Goal: Task Accomplishment & Management: Use online tool/utility

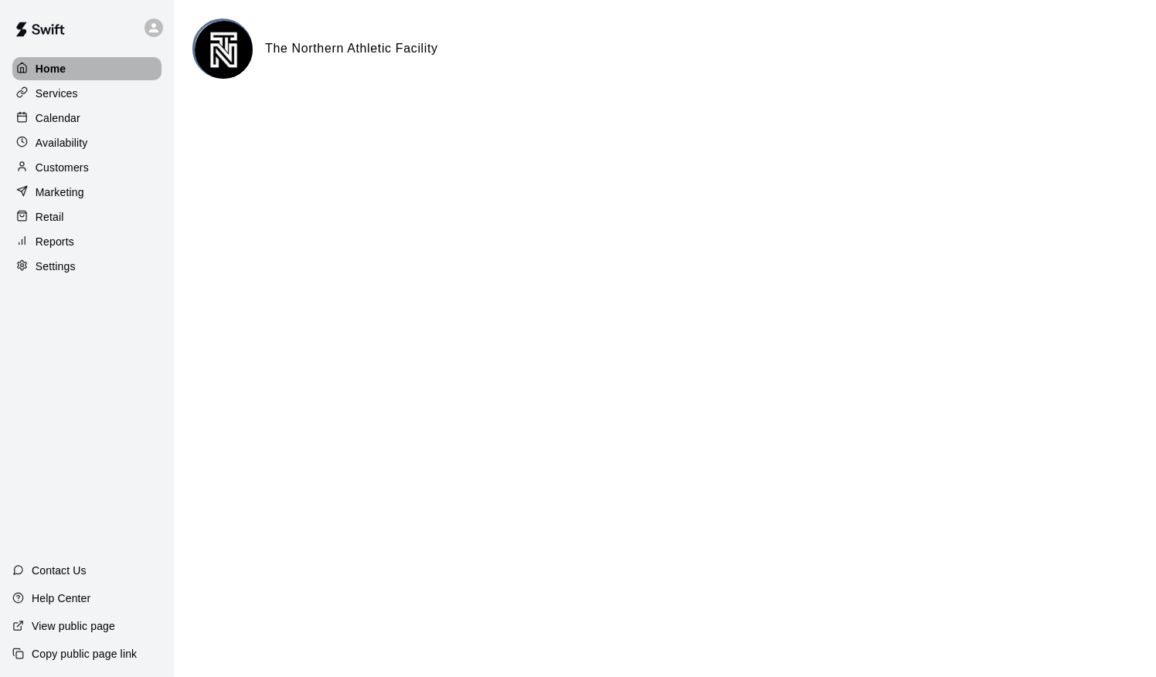
click at [68, 80] on div "Home" at bounding box center [86, 68] width 149 height 23
click at [78, 126] on p "Calendar" at bounding box center [58, 117] width 45 height 15
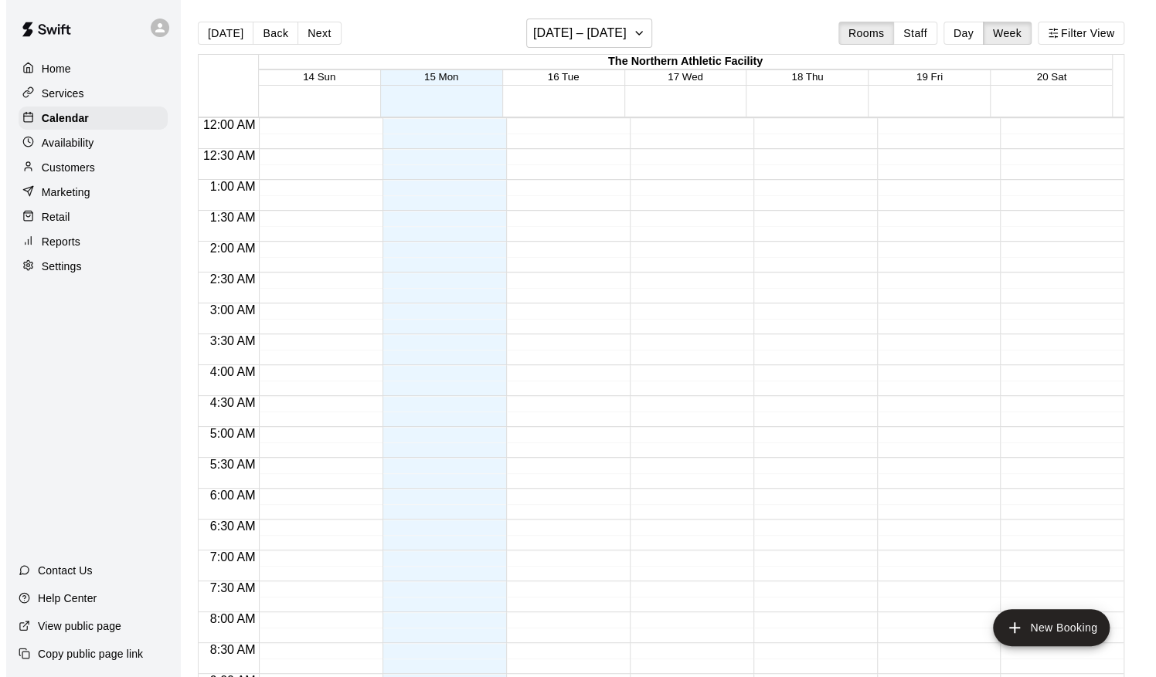
scroll to position [688, 0]
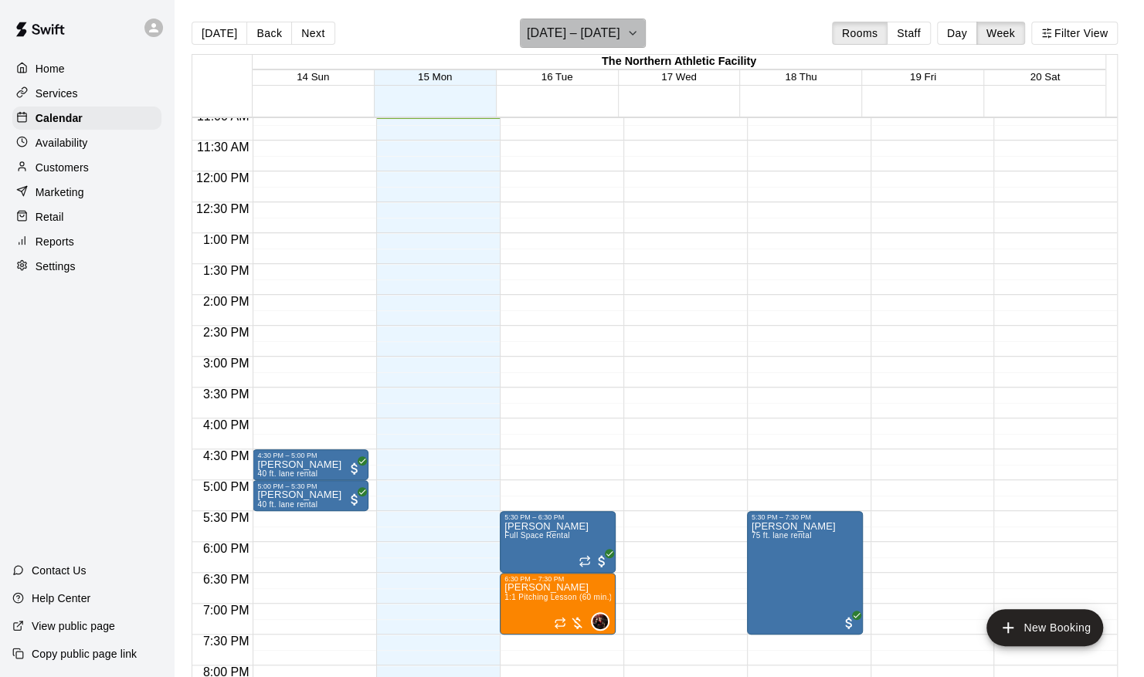
click at [639, 28] on icon "button" at bounding box center [632, 33] width 12 height 19
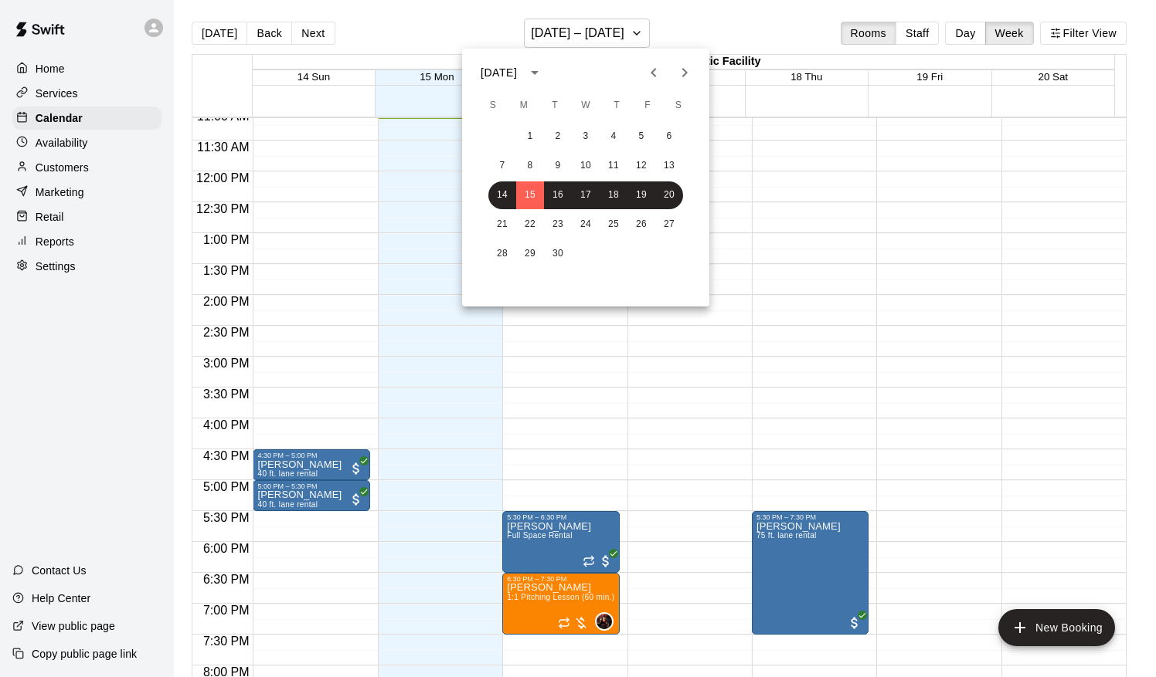
click at [544, 77] on icon "calendar view is open, switch to year view" at bounding box center [534, 72] width 19 height 19
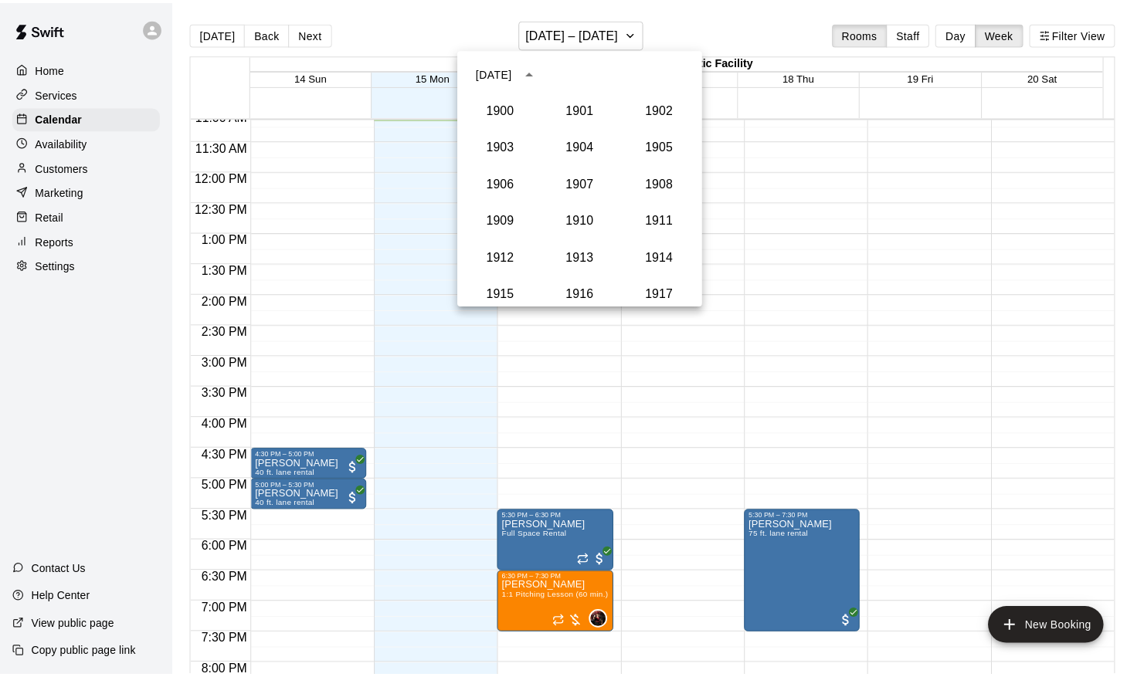
scroll to position [1431, 0]
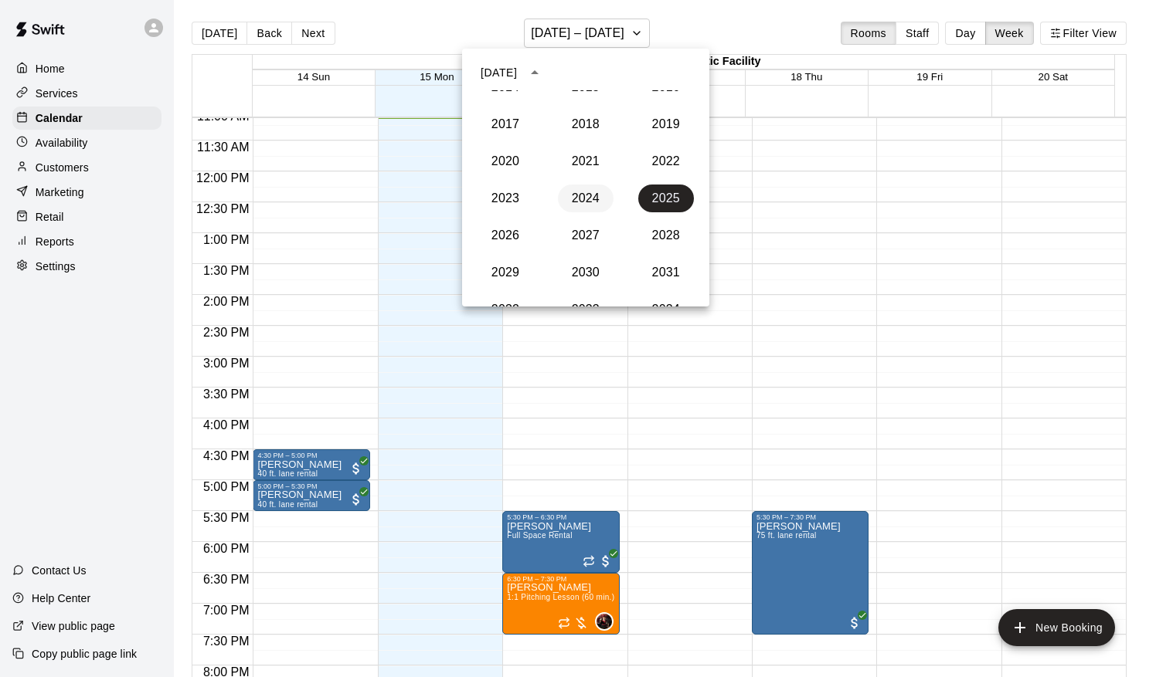
click at [586, 195] on button "2024" at bounding box center [586, 199] width 56 height 28
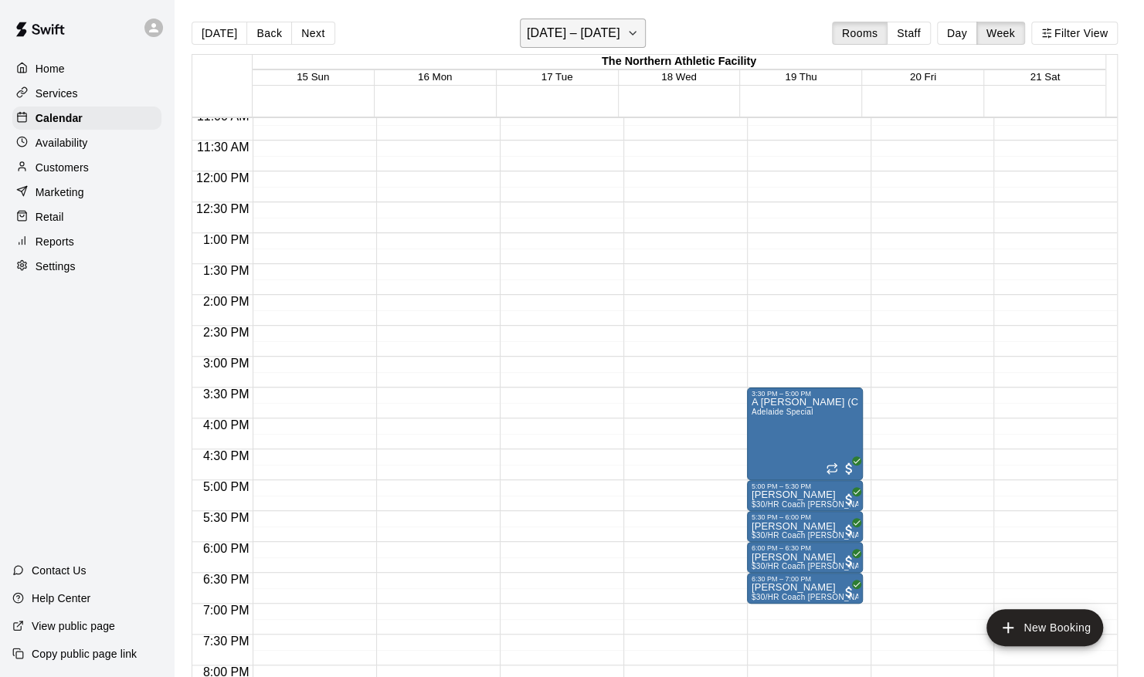
drag, startPoint x: 637, startPoint y: 36, endPoint x: 634, endPoint y: 26, distance: 9.6
click at [634, 26] on button "[DATE] – [DATE]" at bounding box center [583, 33] width 126 height 29
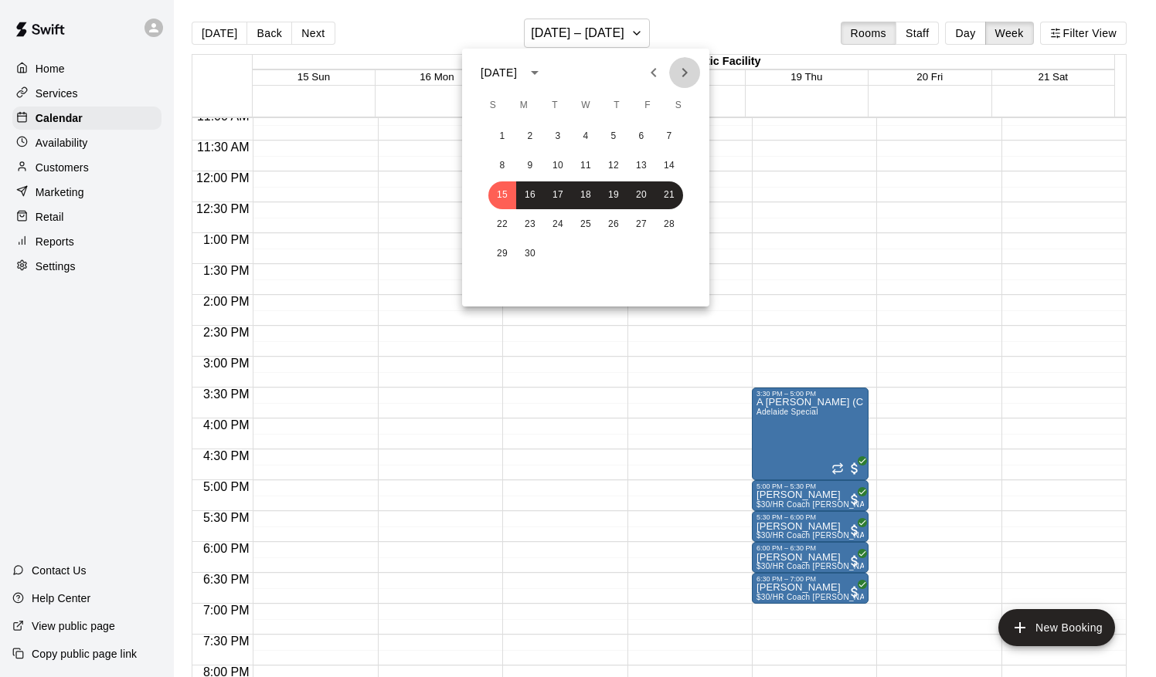
click at [675, 66] on icon "Next month" at bounding box center [684, 72] width 19 height 19
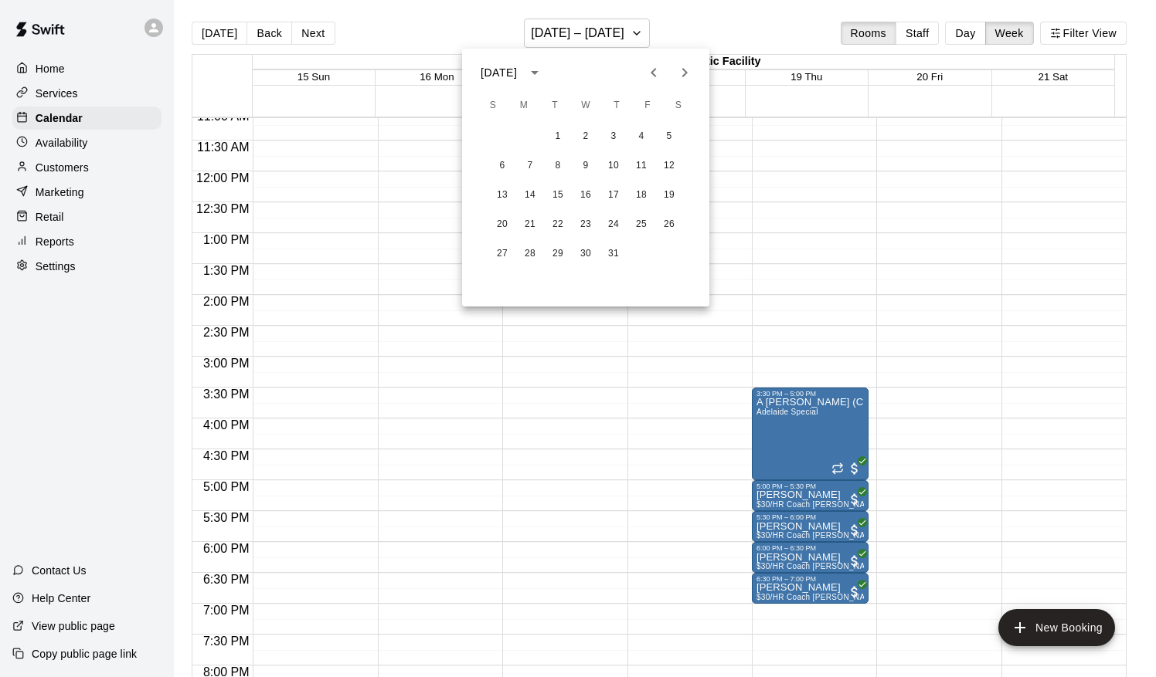
click at [675, 66] on icon "Next month" at bounding box center [684, 72] width 19 height 19
click at [561, 131] on button "3" at bounding box center [558, 137] width 28 height 28
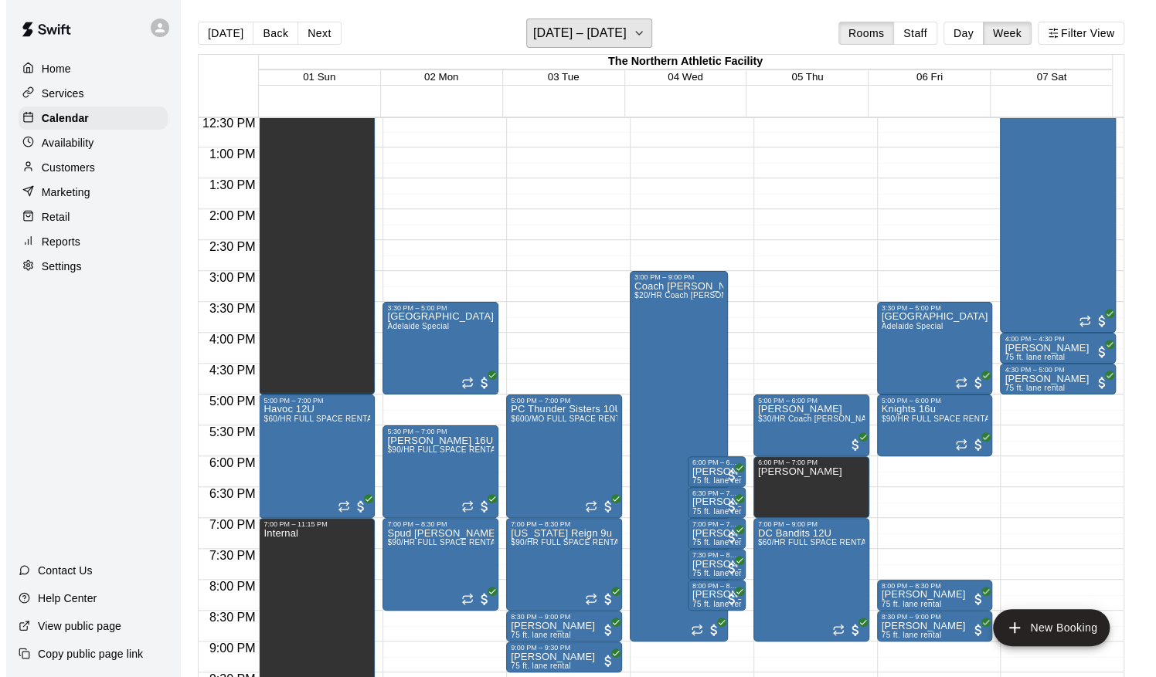
scroll to position [800, 0]
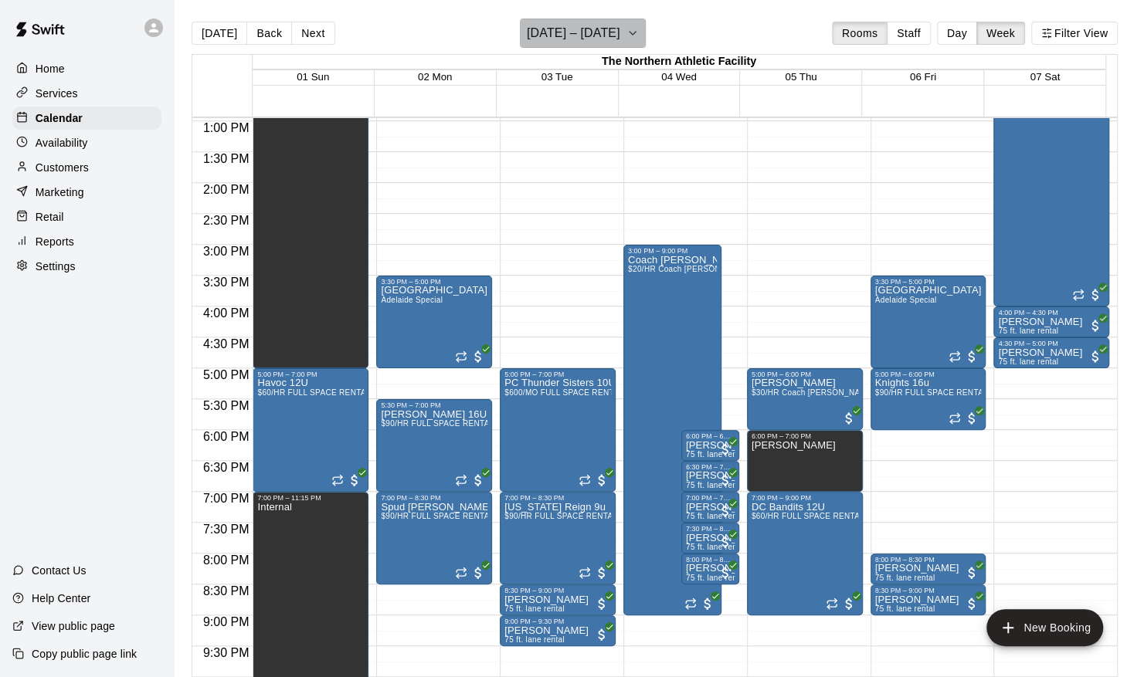
click at [620, 41] on h6 "[DATE] – [DATE]" at bounding box center [573, 33] width 93 height 22
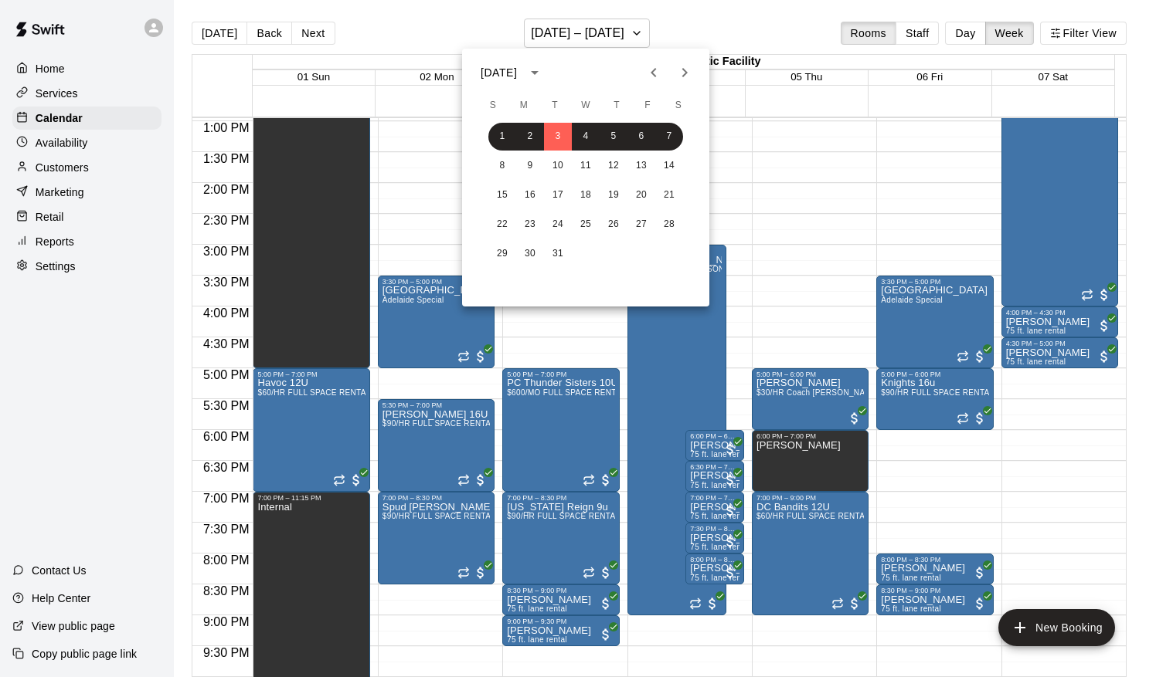
click at [544, 80] on icon "calendar view is open, switch to year view" at bounding box center [534, 72] width 19 height 19
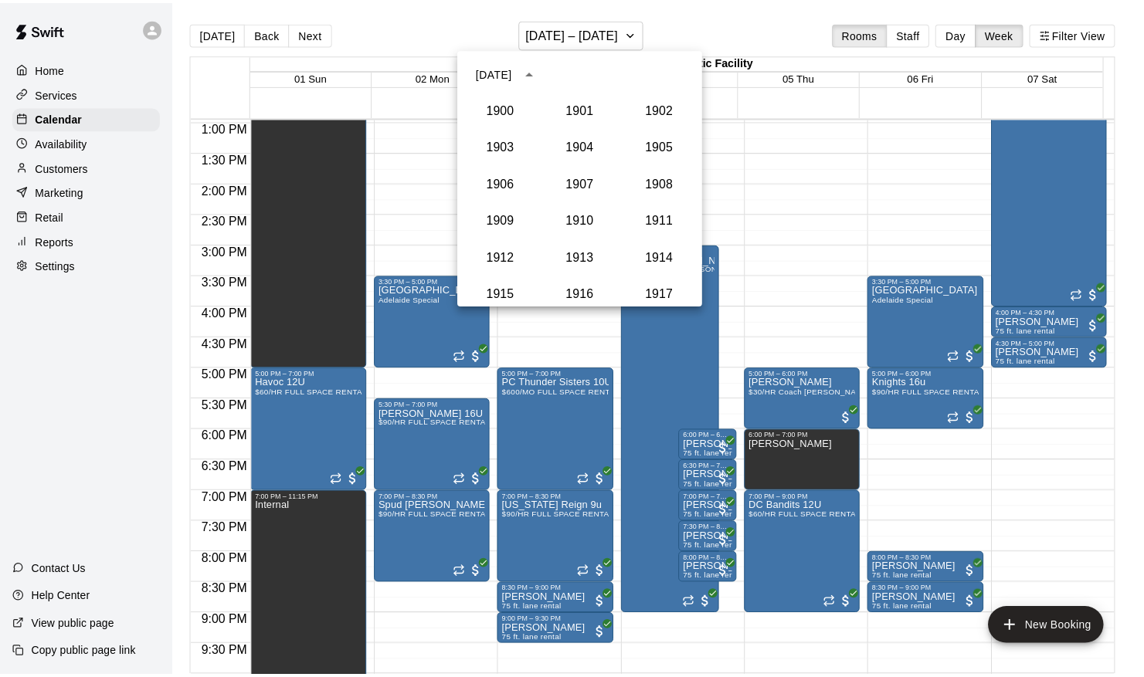
scroll to position [1431, 0]
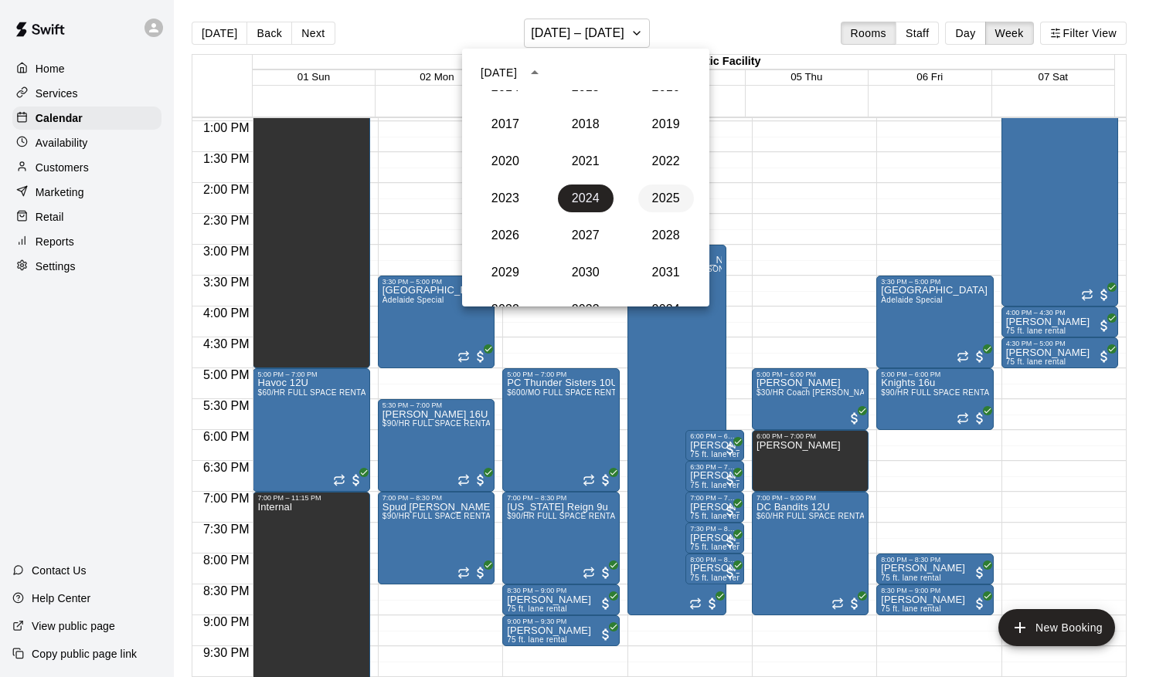
click at [651, 187] on button "2025" at bounding box center [666, 199] width 56 height 28
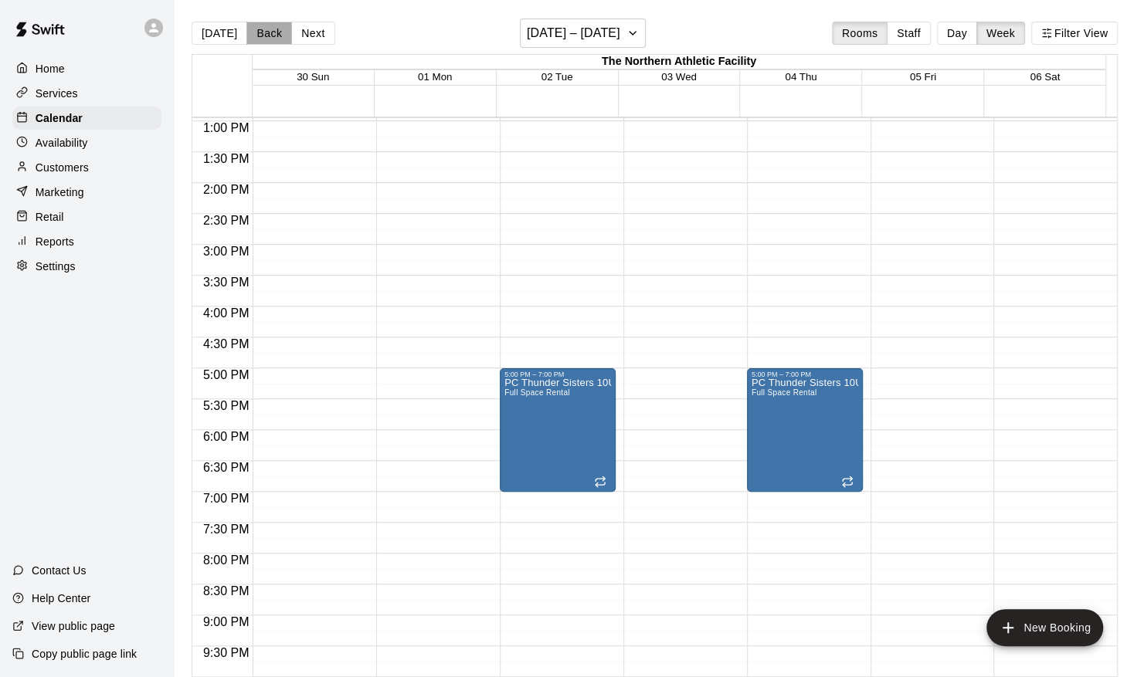
click at [267, 42] on button "Back" at bounding box center [269, 33] width 46 height 23
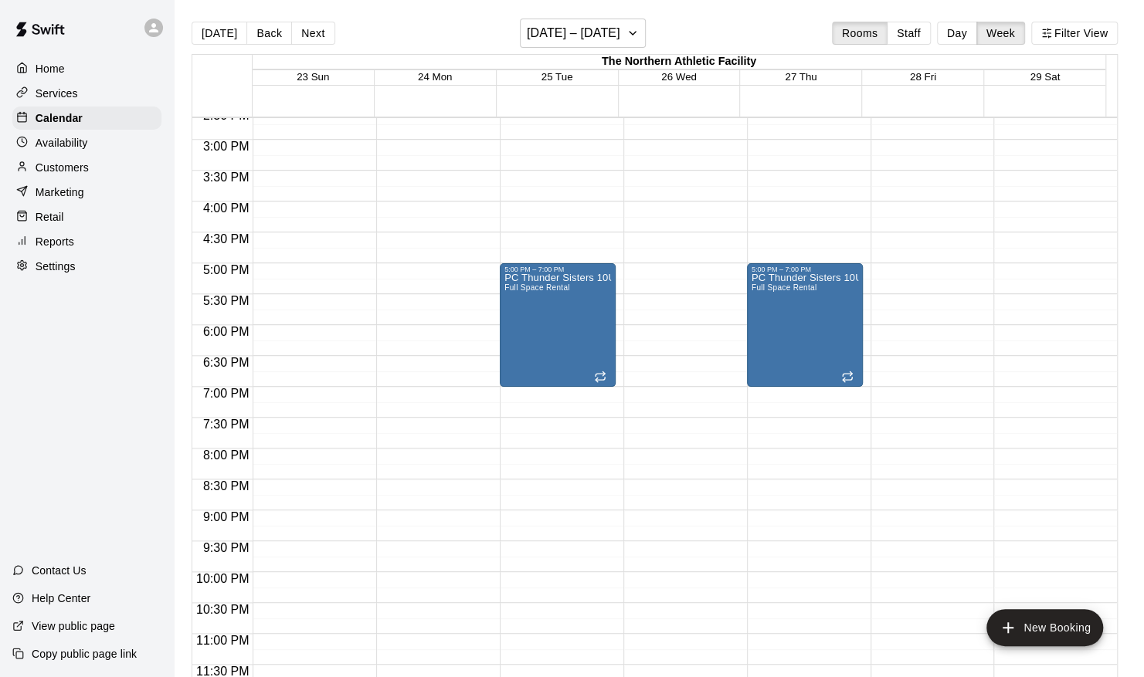
scroll to position [25, 0]
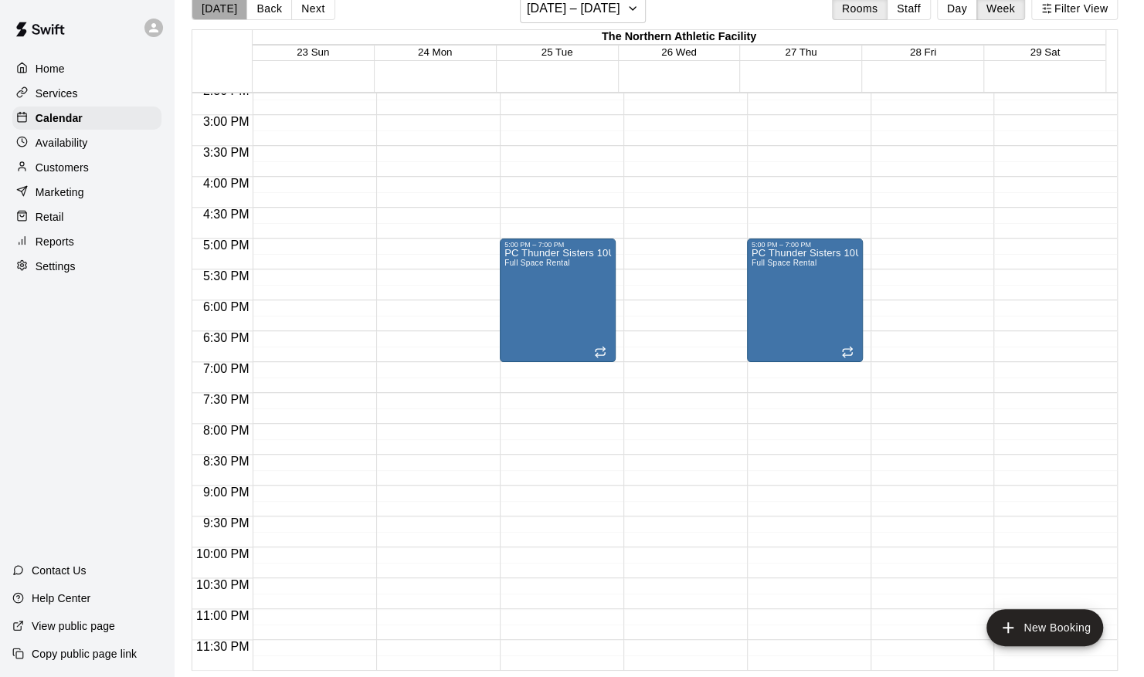
click at [236, 19] on button "[DATE]" at bounding box center [220, 8] width 56 height 23
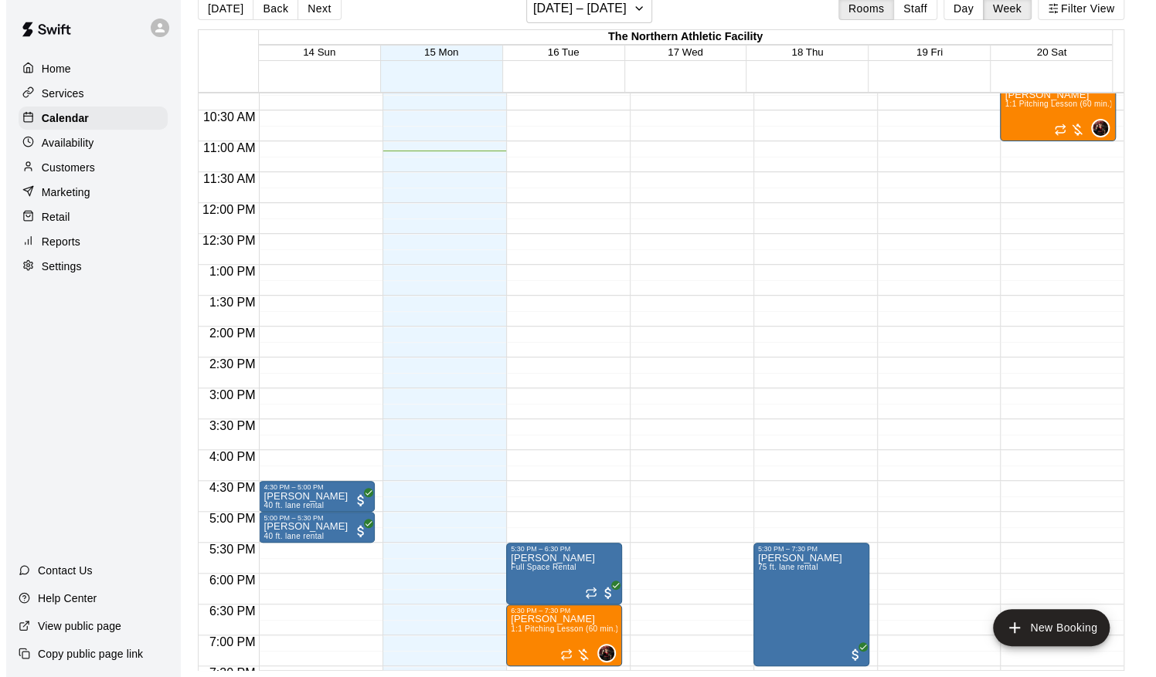
scroll to position [700, 0]
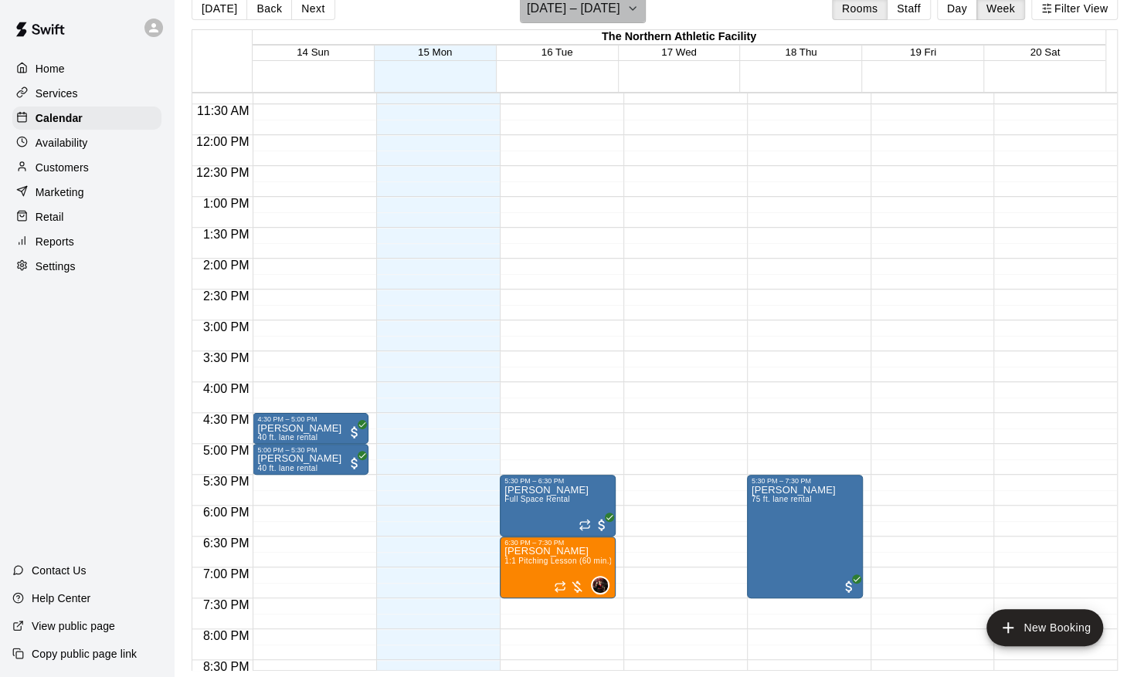
click at [639, 11] on icon "button" at bounding box center [632, 8] width 12 height 19
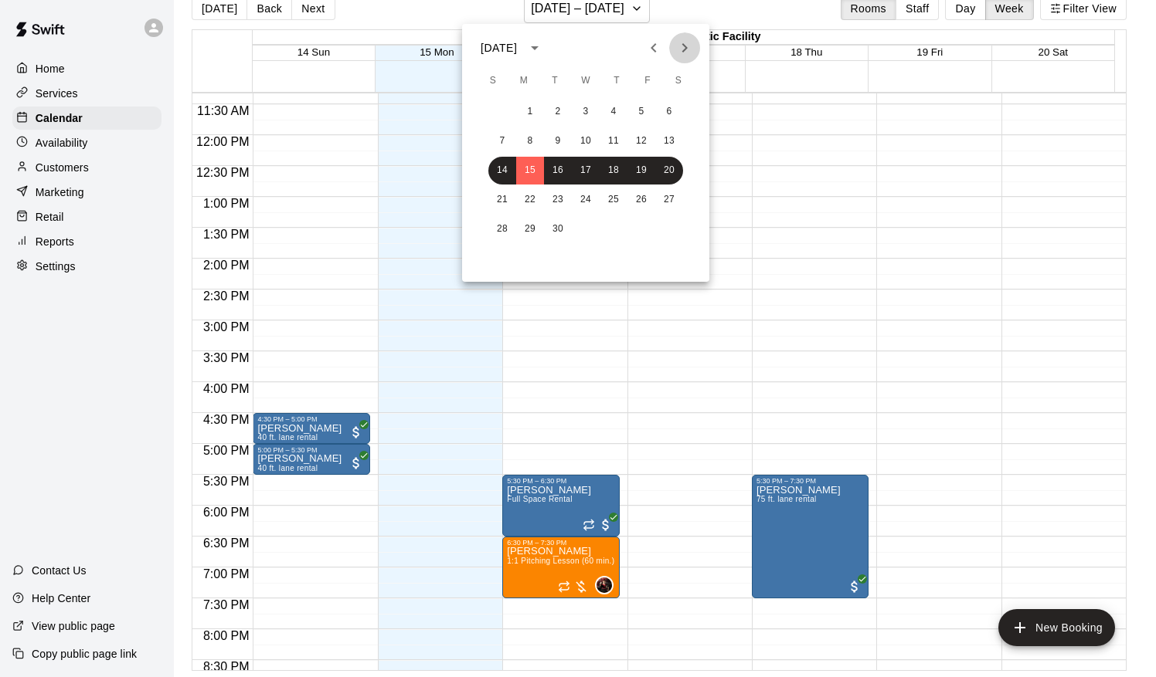
click at [684, 46] on icon "Next month" at bounding box center [684, 48] width 19 height 19
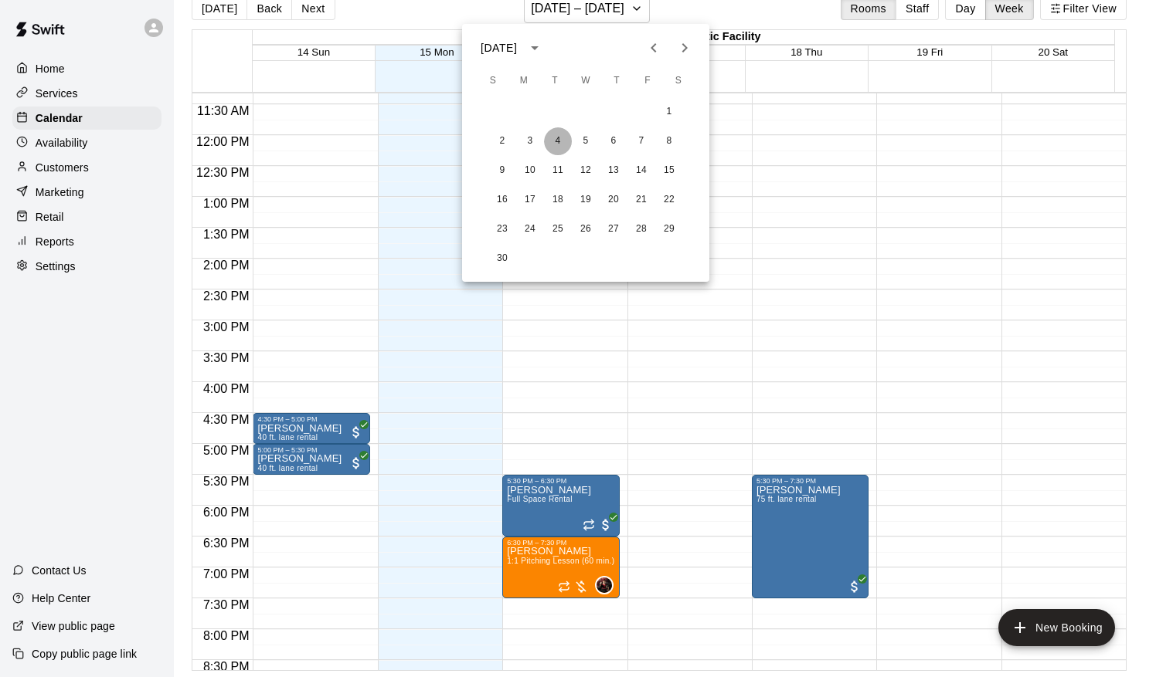
click at [553, 148] on button "4" at bounding box center [558, 141] width 28 height 28
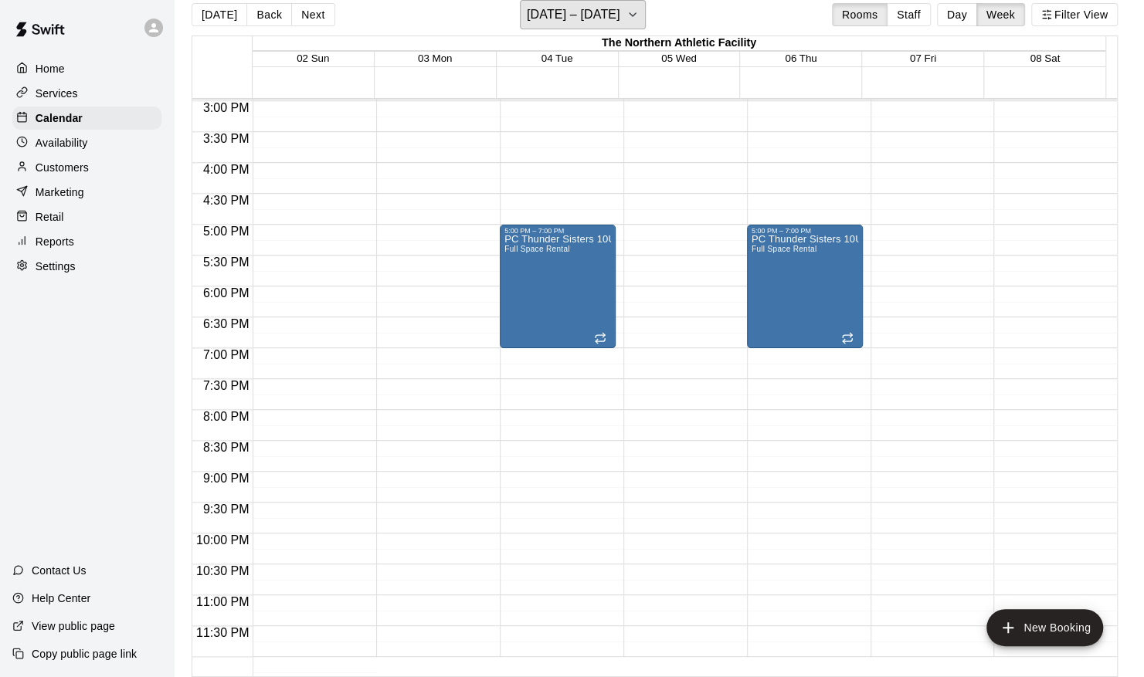
scroll to position [925, 0]
